Goal: Navigation & Orientation: Find specific page/section

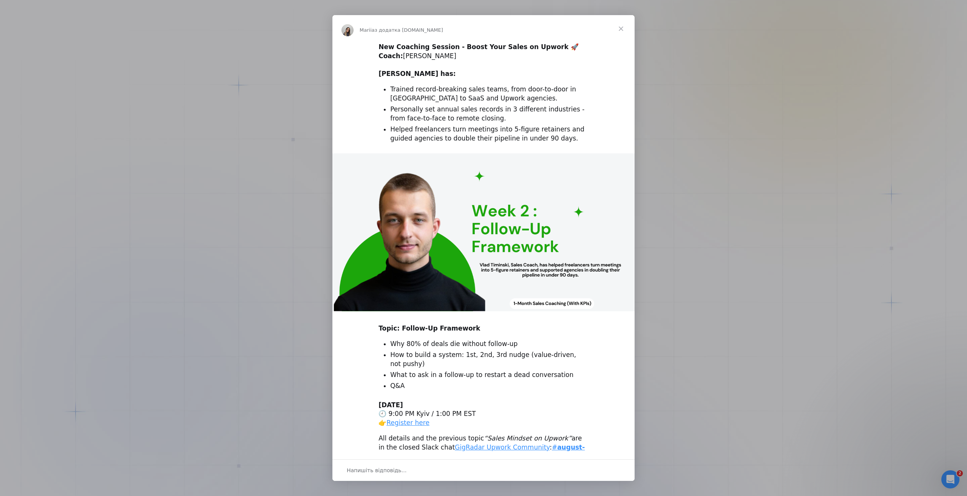
click at [623, 27] on span "Закрити" at bounding box center [621, 28] width 27 height 27
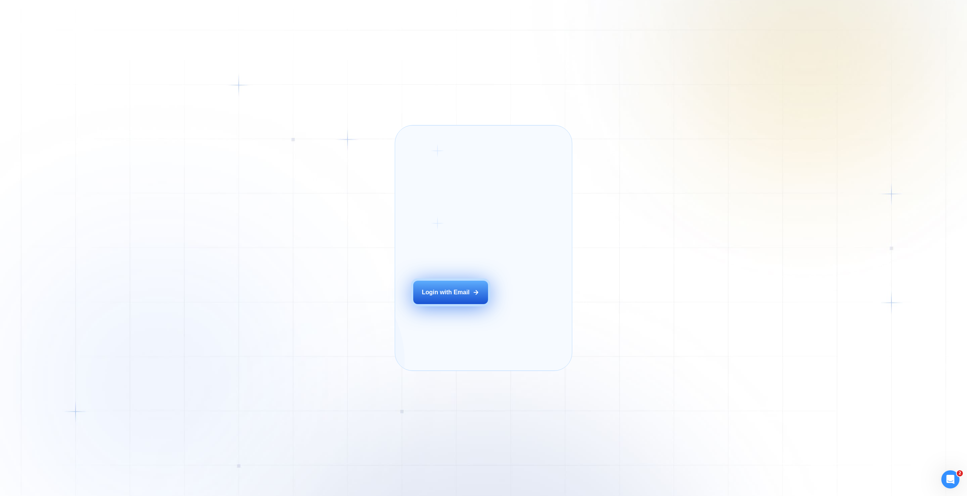
click at [467, 299] on button "Login with Email" at bounding box center [450, 292] width 75 height 23
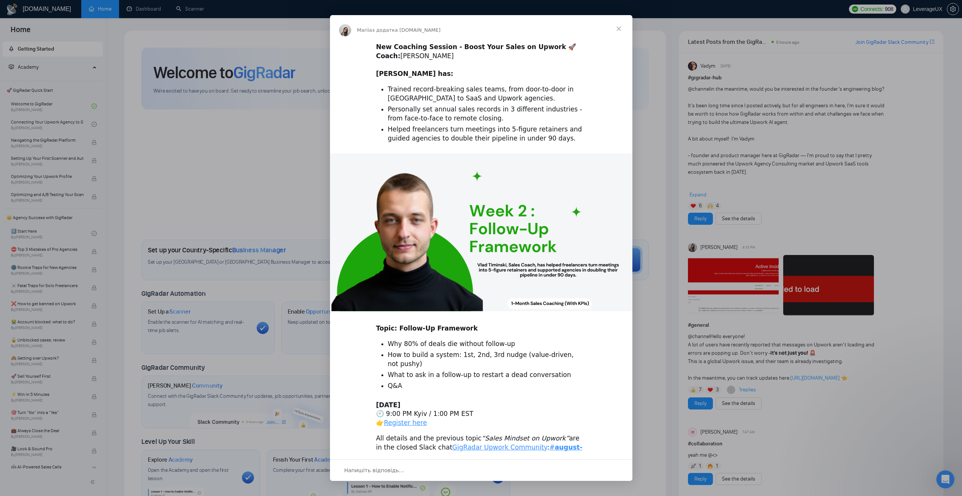
click at [622, 26] on span "Закрити" at bounding box center [618, 28] width 27 height 27
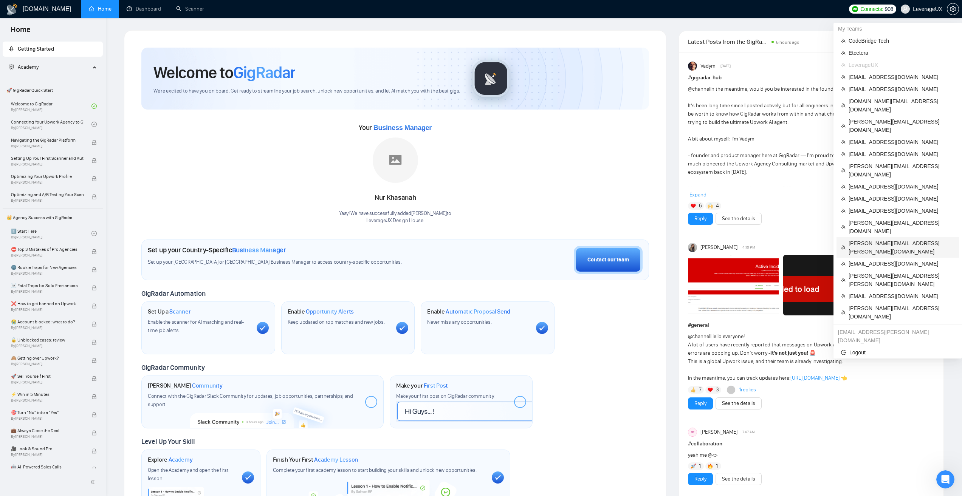
click at [876, 239] on span "[PERSON_NAME][EMAIL_ADDRESS][PERSON_NAME][DOMAIN_NAME]" at bounding box center [901, 247] width 106 height 17
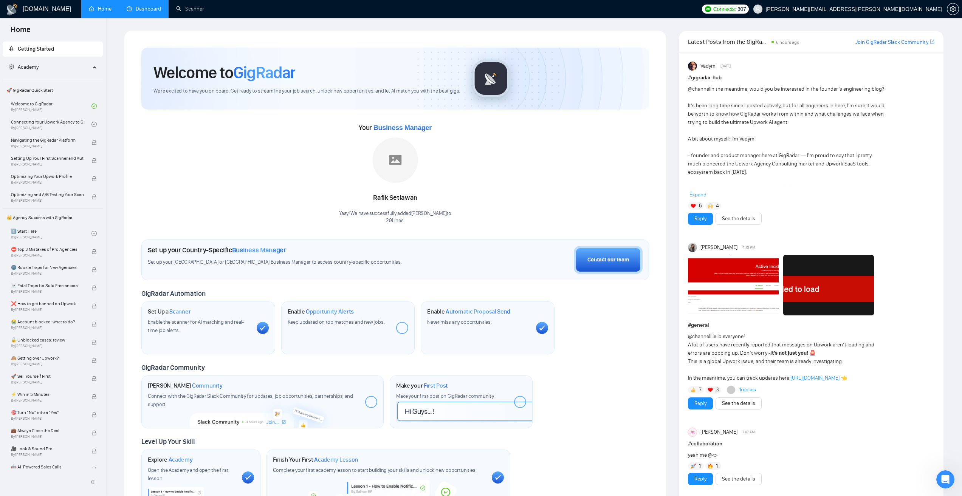
click at [145, 6] on link "Dashboard" at bounding box center [144, 9] width 34 height 6
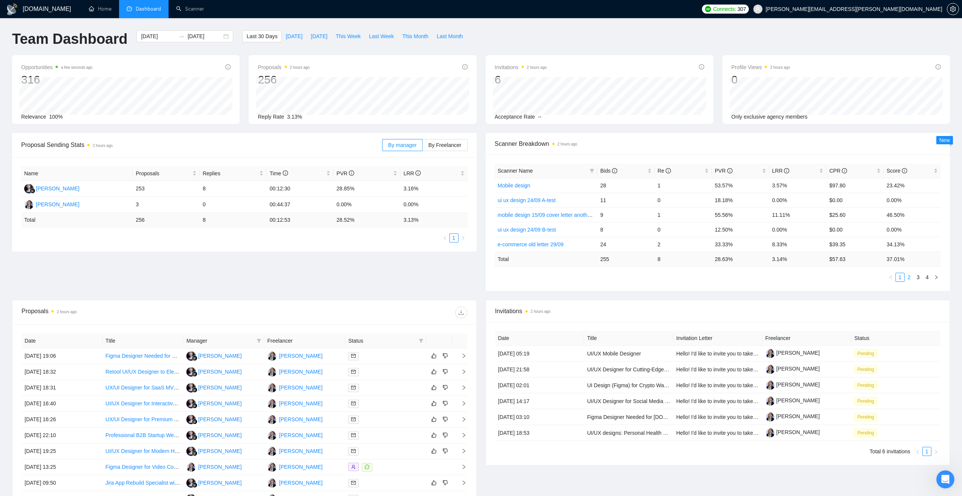
click at [905, 278] on link "2" at bounding box center [909, 277] width 8 height 8
click at [899, 277] on link "1" at bounding box center [900, 277] width 8 height 8
click at [614, 169] on icon "info-circle" at bounding box center [614, 170] width 5 height 5
click at [910, 279] on link "2" at bounding box center [909, 277] width 8 height 8
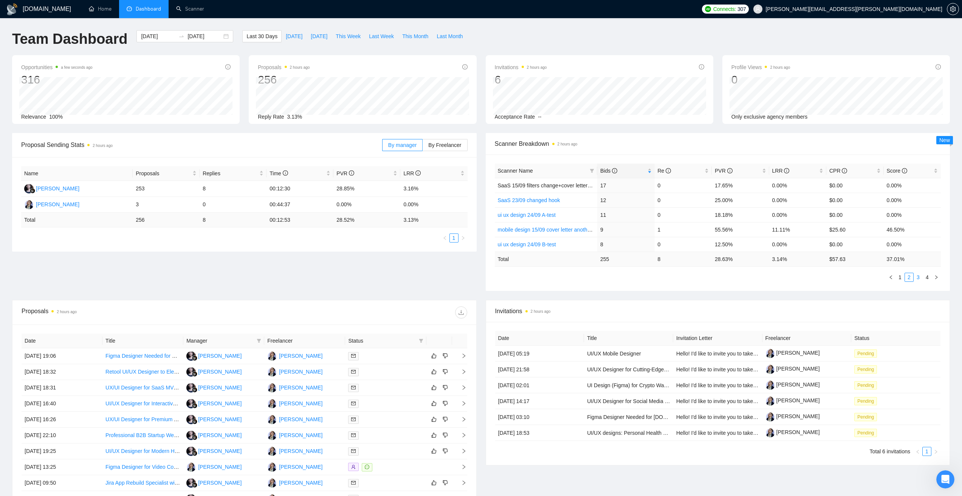
click at [919, 276] on link "3" at bounding box center [918, 277] width 8 height 8
click at [895, 275] on button "button" at bounding box center [890, 277] width 9 height 9
